Goal: Task Accomplishment & Management: Use online tool/utility

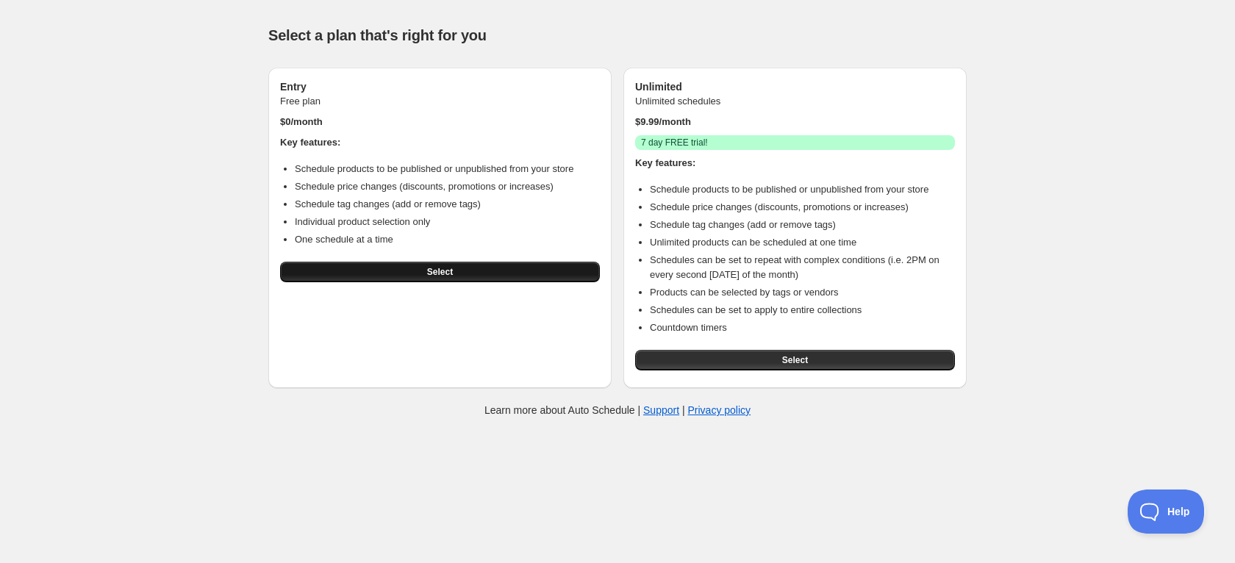
click at [429, 270] on span "Select" at bounding box center [440, 272] width 26 height 12
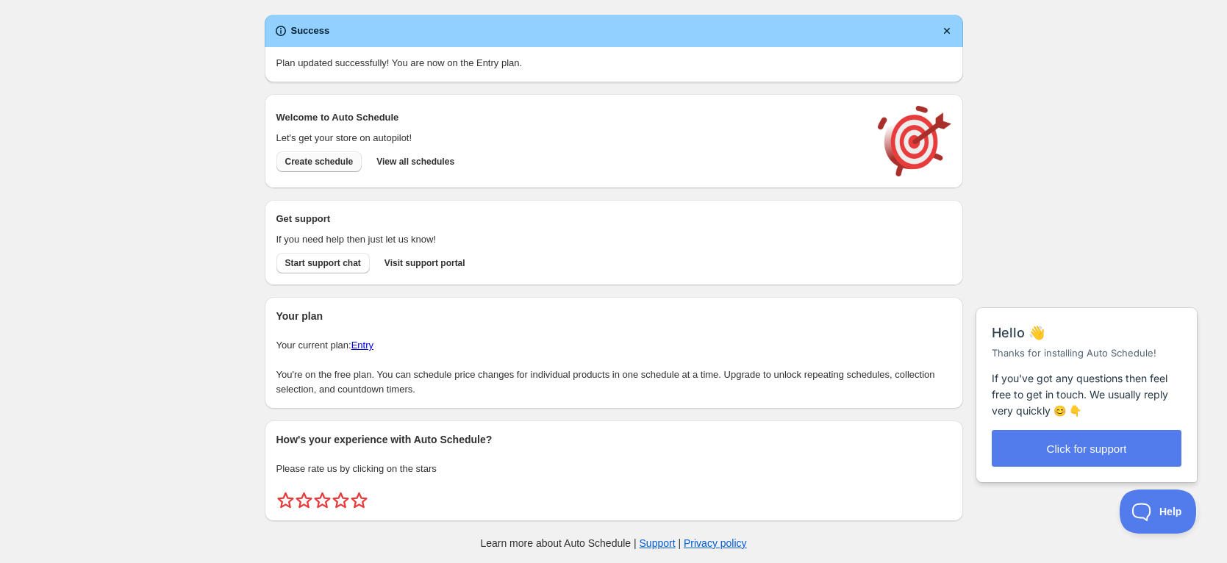
click at [312, 161] on span "Create schedule" at bounding box center [319, 162] width 68 height 12
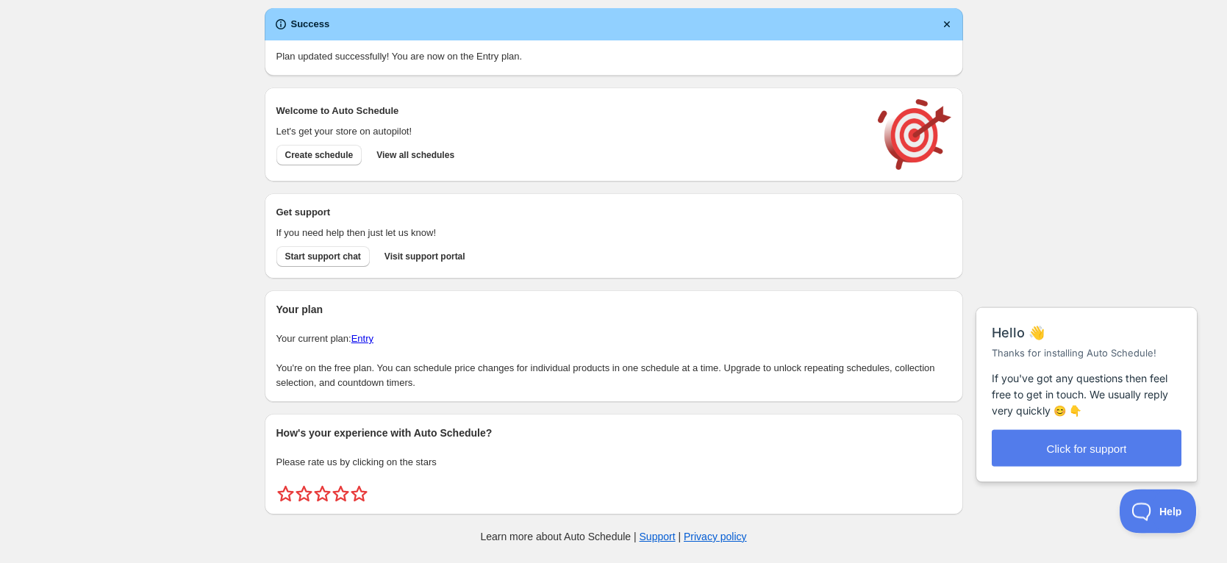
scroll to position [8, 0]
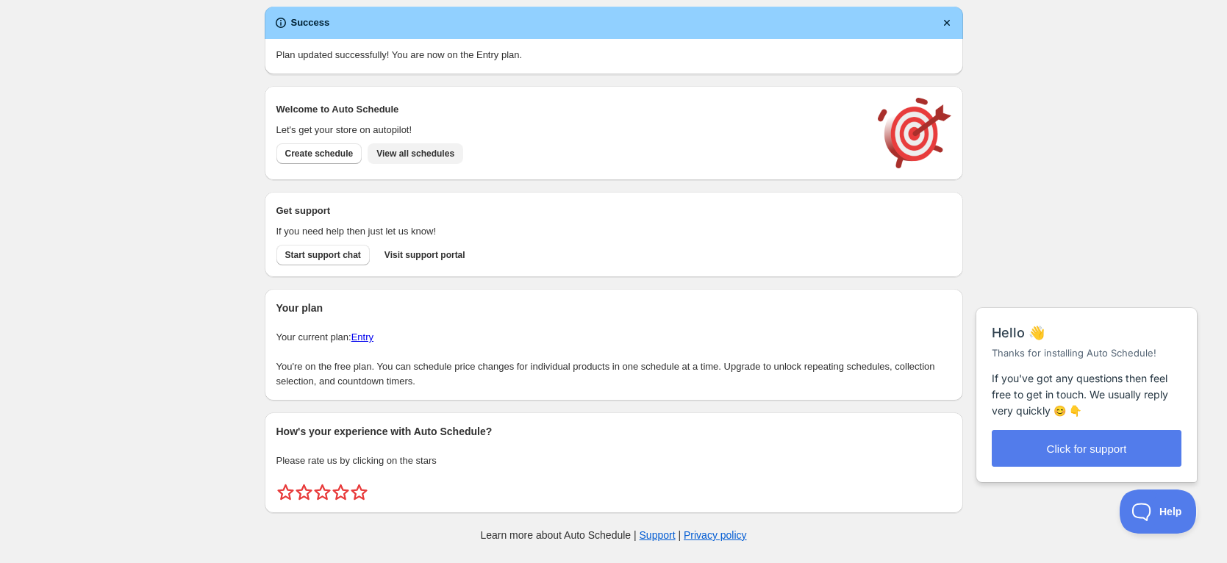
click at [413, 157] on span "View all schedules" at bounding box center [415, 154] width 78 height 12
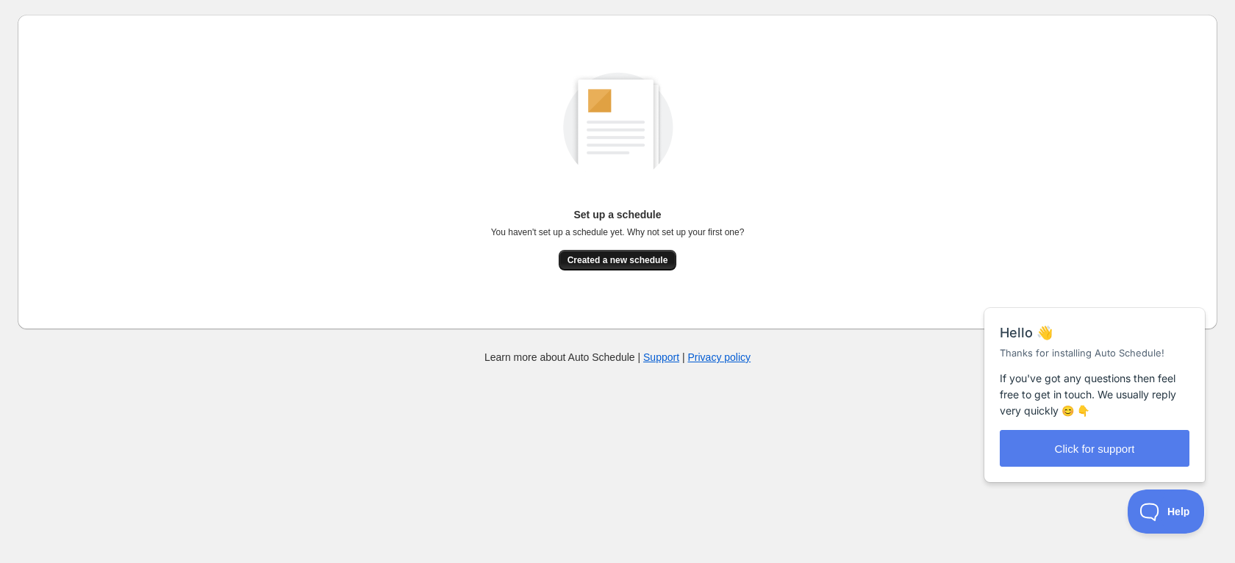
click at [606, 257] on span "Created a new schedule" at bounding box center [617, 260] width 101 height 12
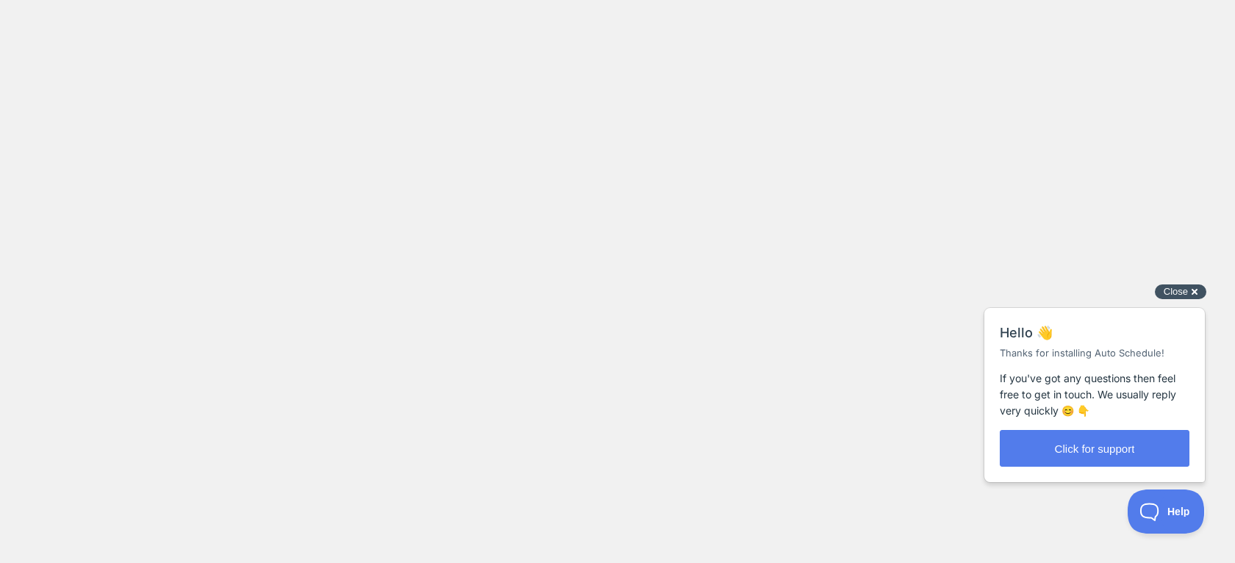
click at [1177, 290] on span "Close" at bounding box center [1176, 291] width 24 height 11
